Goal: Transaction & Acquisition: Purchase product/service

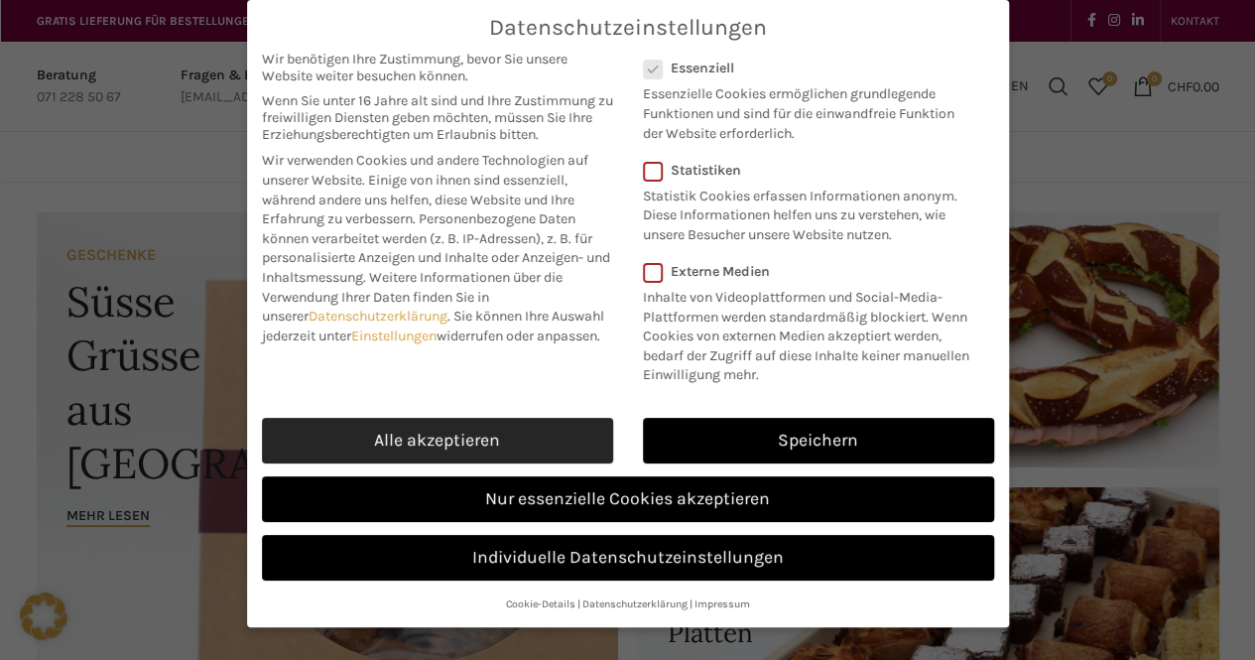
click at [465, 421] on link "Alle akzeptieren" at bounding box center [437, 441] width 351 height 46
checkbox input "true"
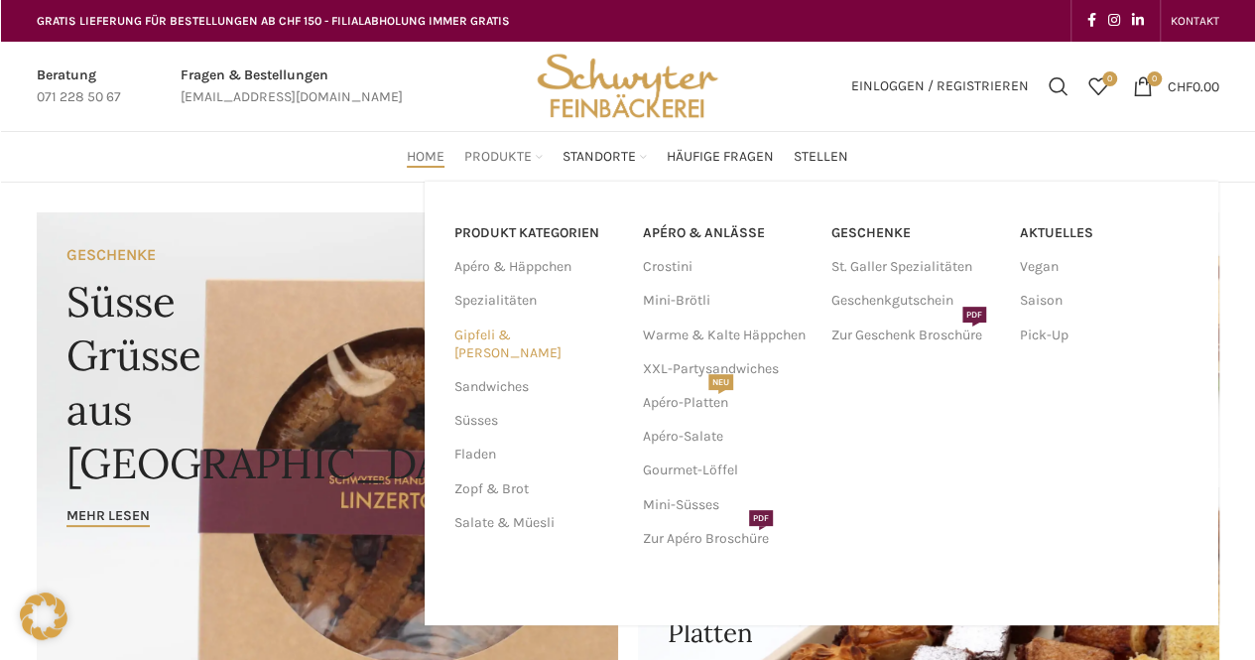
click at [538, 334] on link "Gipfeli & [PERSON_NAME]" at bounding box center [536, 344] width 165 height 52
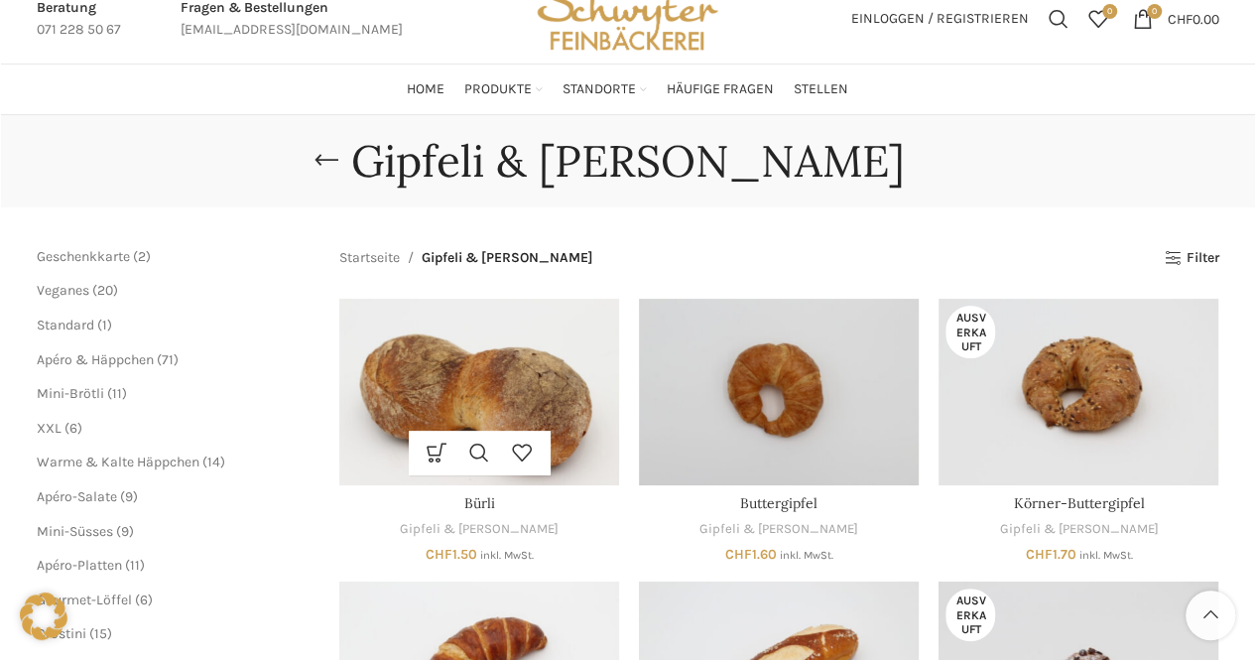
scroll to position [198, 0]
